Goal: Obtain resource: Download file/media

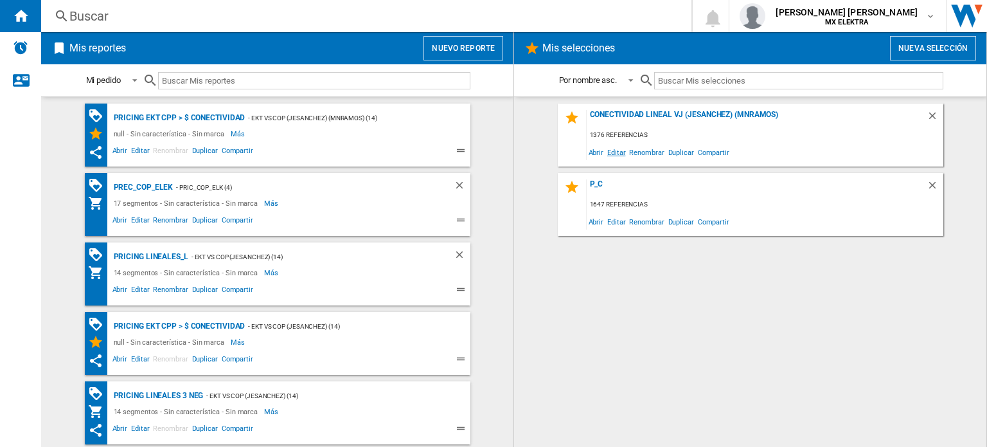
click at [611, 156] on span "Editar" at bounding box center [617, 151] width 22 height 17
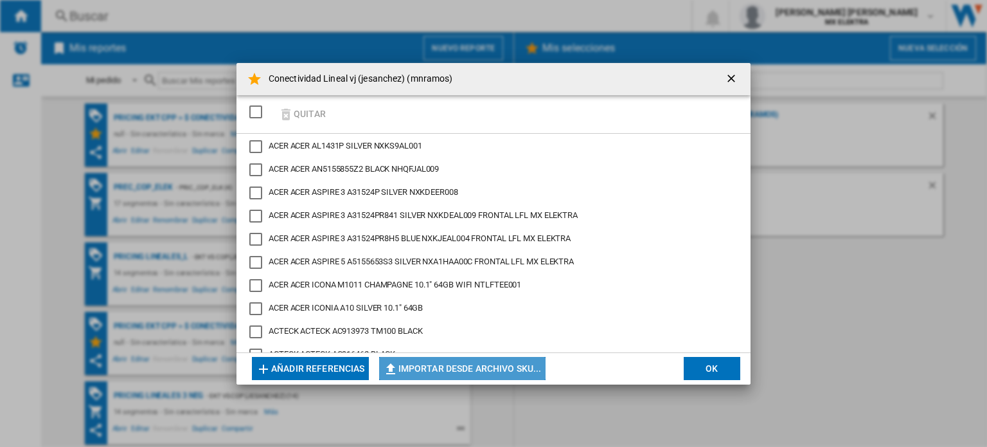
click at [422, 372] on button "Importar desde archivo SKU..." at bounding box center [462, 368] width 166 height 23
type input "**********"
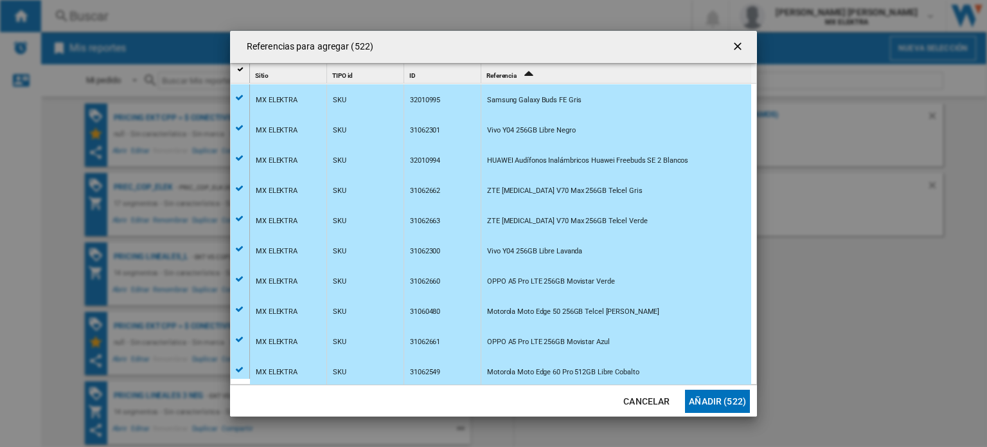
click at [714, 393] on button "Añadir (522)" at bounding box center [717, 401] width 65 height 23
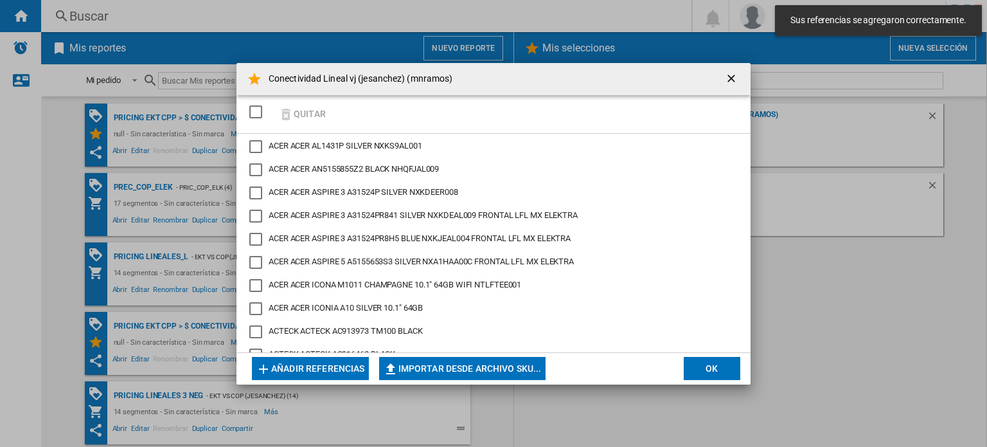
click at [699, 363] on button "OK" at bounding box center [712, 368] width 57 height 23
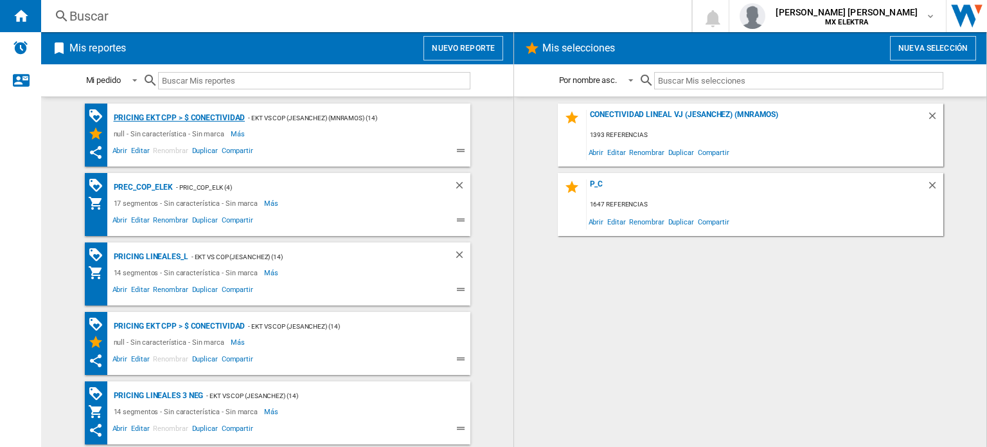
click at [202, 115] on div "Pricing EKT CPP > $ Conectividad" at bounding box center [178, 118] width 135 height 16
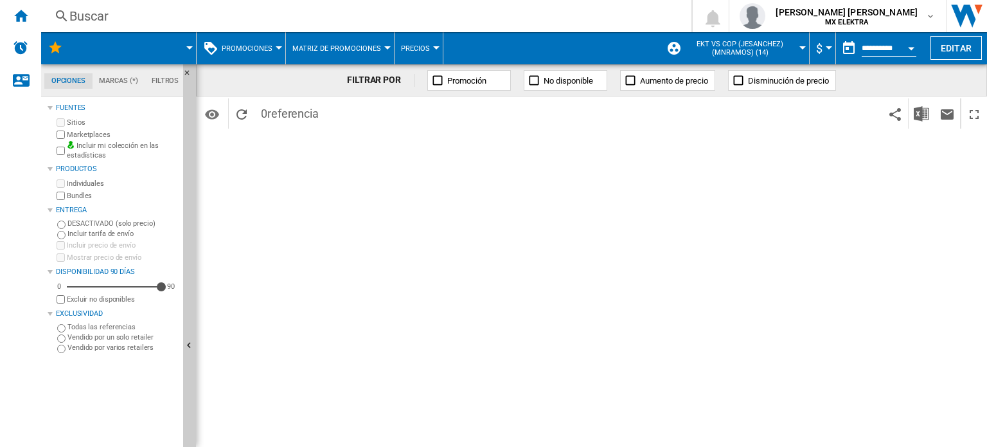
click at [123, 52] on span at bounding box center [137, 48] width 103 height 32
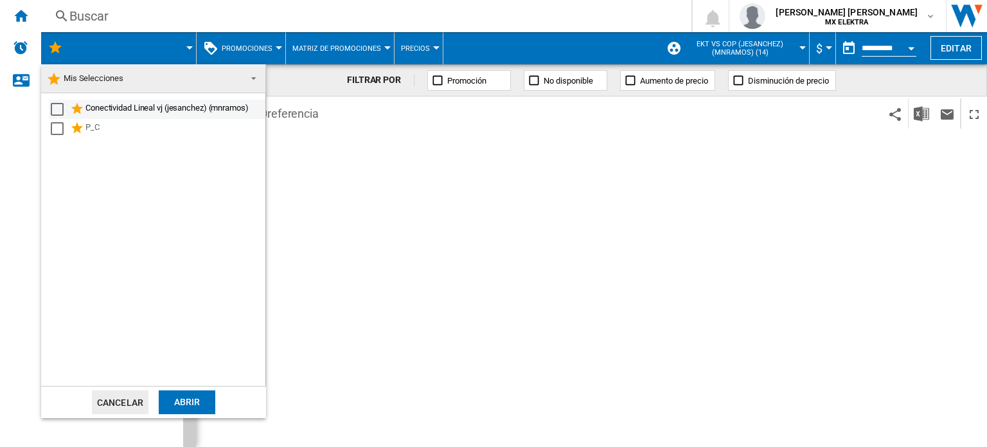
click at [58, 111] on div "Select" at bounding box center [57, 109] width 13 height 13
click at [184, 403] on div "Abrir" at bounding box center [187, 402] width 57 height 24
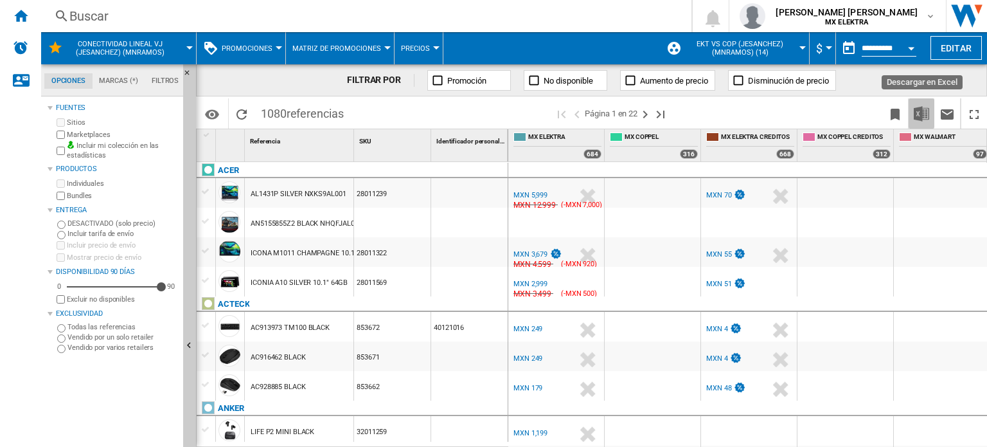
click at [922, 107] on img "Descargar en Excel" at bounding box center [921, 113] width 15 height 15
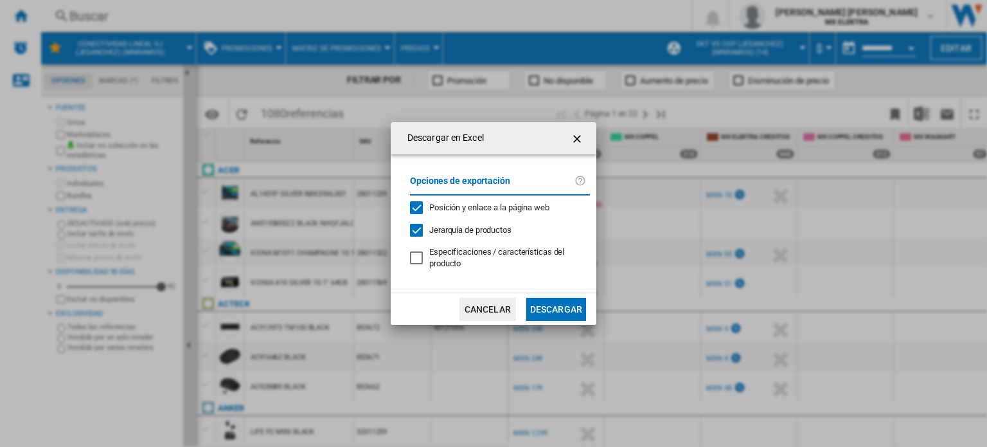
click at [545, 308] on button "Descargar" at bounding box center [556, 309] width 60 height 23
